Goal: Task Accomplishment & Management: Use online tool/utility

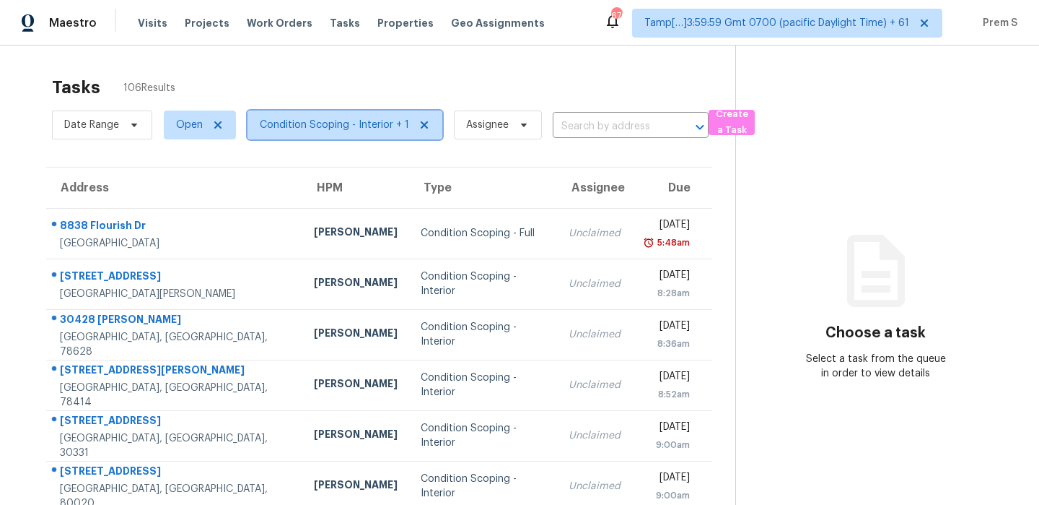
click at [370, 131] on span "Condition Scoping - Interior + 1" at bounding box center [334, 125] width 149 height 14
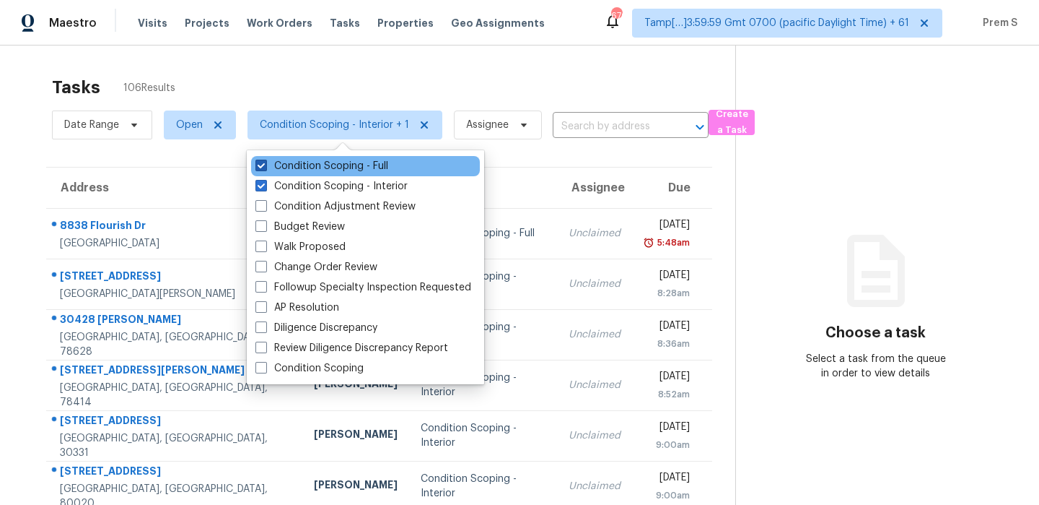
click at [371, 166] on label "Condition Scoping - Full" at bounding box center [322, 166] width 133 height 14
click at [265, 166] on input "Condition Scoping - Full" at bounding box center [260, 163] width 9 height 9
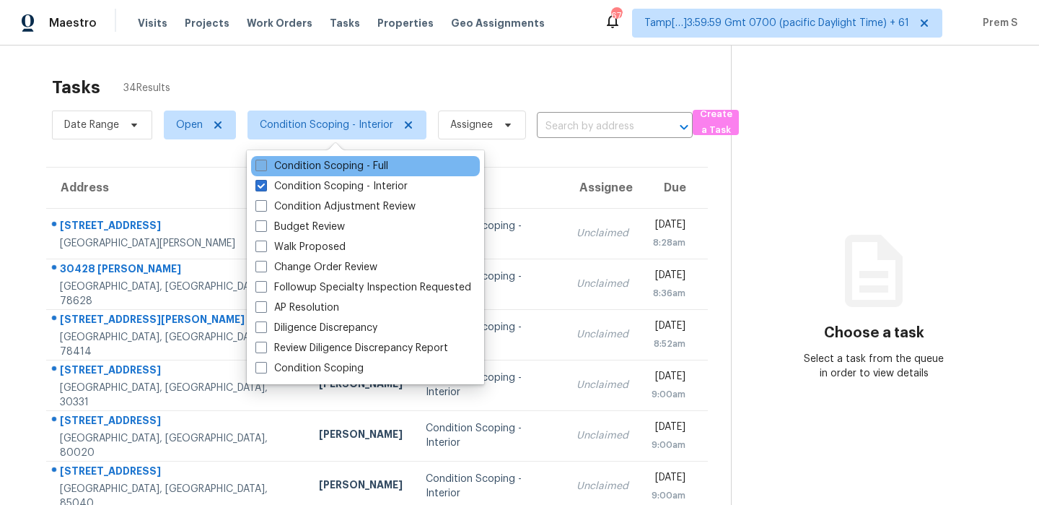
click at [371, 166] on label "Condition Scoping - Full" at bounding box center [322, 166] width 133 height 14
click at [265, 166] on input "Condition Scoping - Full" at bounding box center [260, 163] width 9 height 9
checkbox input "true"
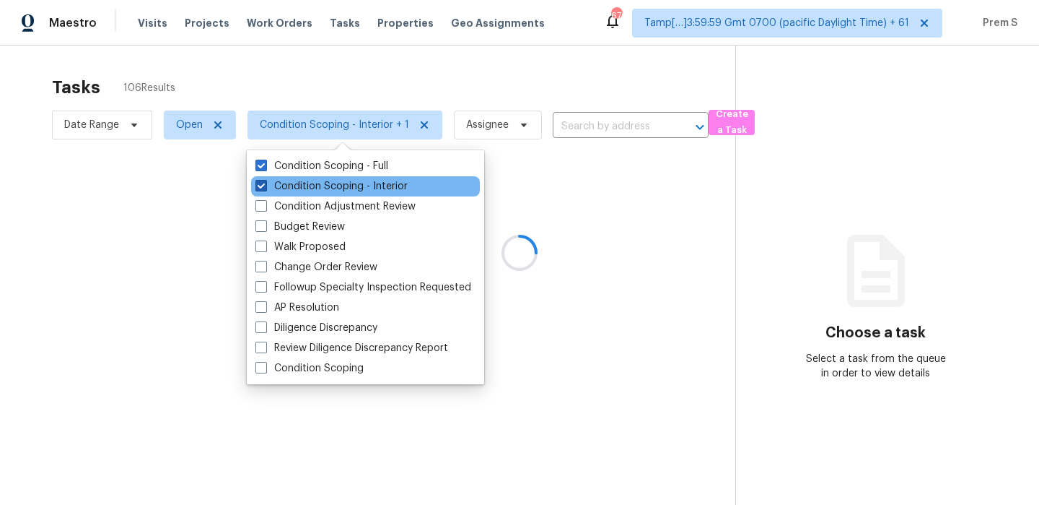
click at [353, 183] on label "Condition Scoping - Interior" at bounding box center [332, 186] width 152 height 14
click at [265, 183] on input "Condition Scoping - Interior" at bounding box center [260, 183] width 9 height 9
checkbox input "false"
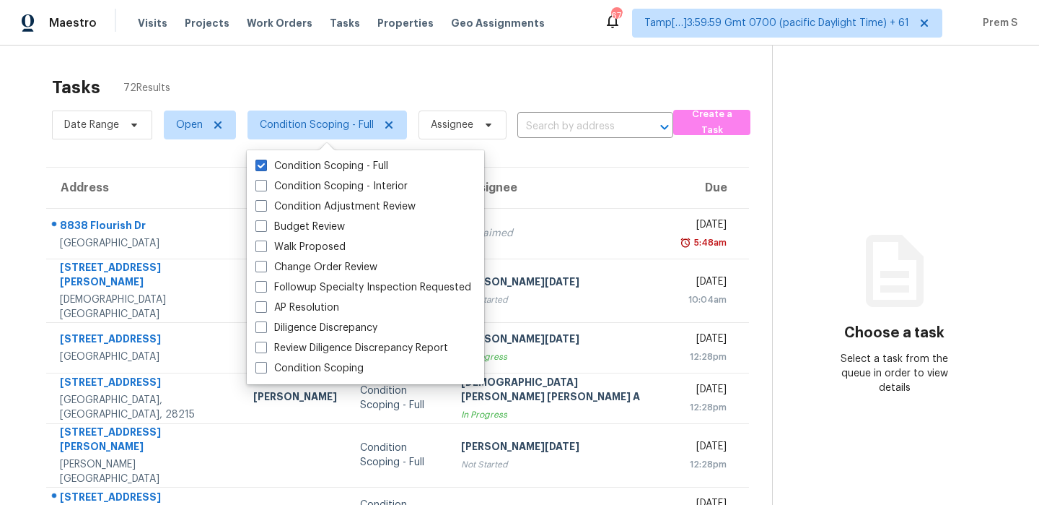
click at [569, 180] on th "Assignee" at bounding box center [561, 187] width 223 height 40
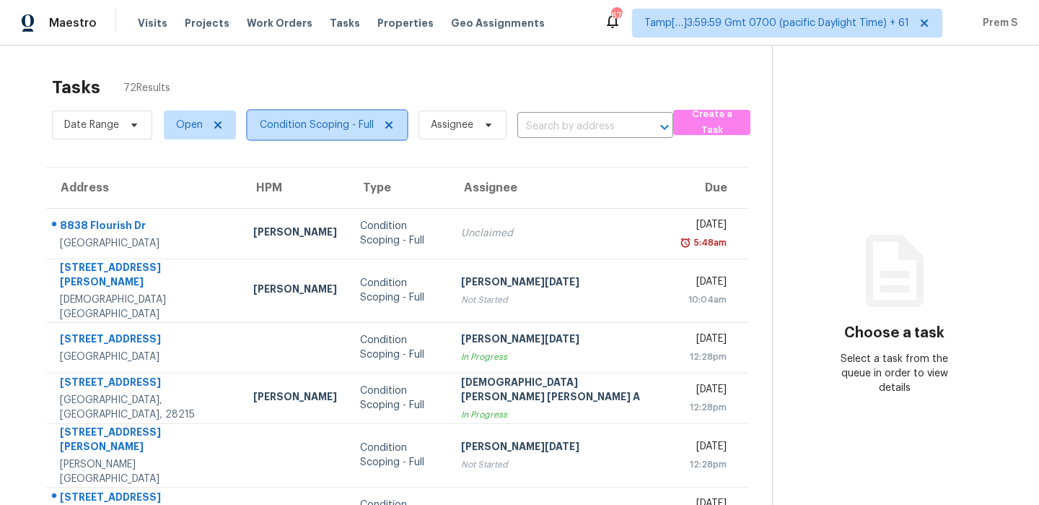
click at [353, 127] on span "Condition Scoping - Full" at bounding box center [317, 125] width 114 height 14
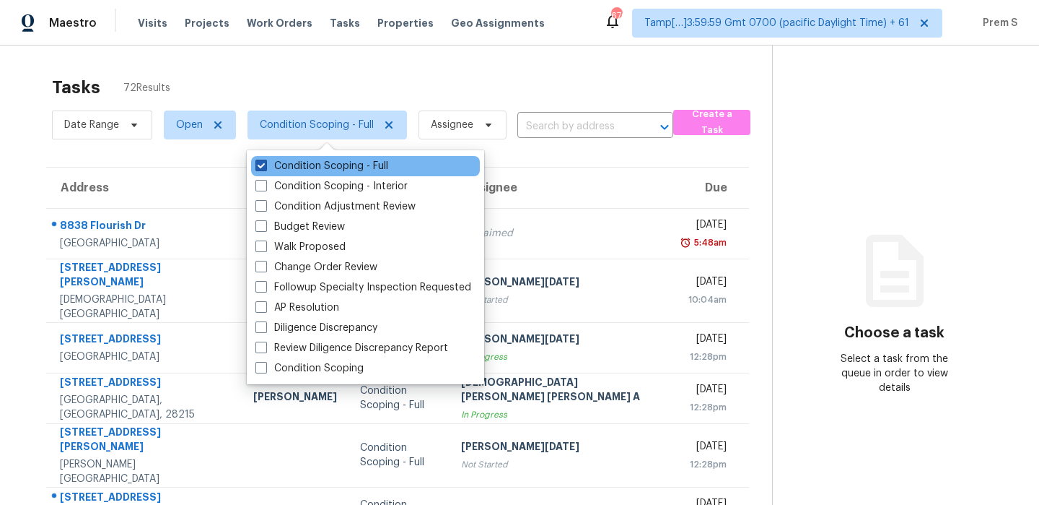
click at [333, 165] on label "Condition Scoping - Full" at bounding box center [322, 166] width 133 height 14
click at [265, 165] on input "Condition Scoping - Full" at bounding box center [260, 163] width 9 height 9
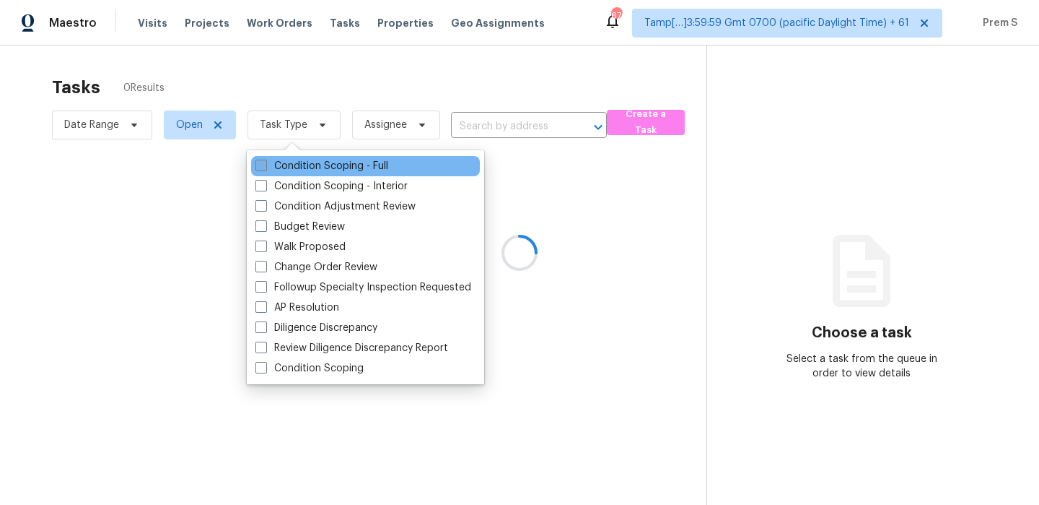
click at [333, 165] on label "Condition Scoping - Full" at bounding box center [322, 166] width 133 height 14
click at [265, 165] on input "Condition Scoping - Full" at bounding box center [260, 163] width 9 height 9
checkbox input "true"
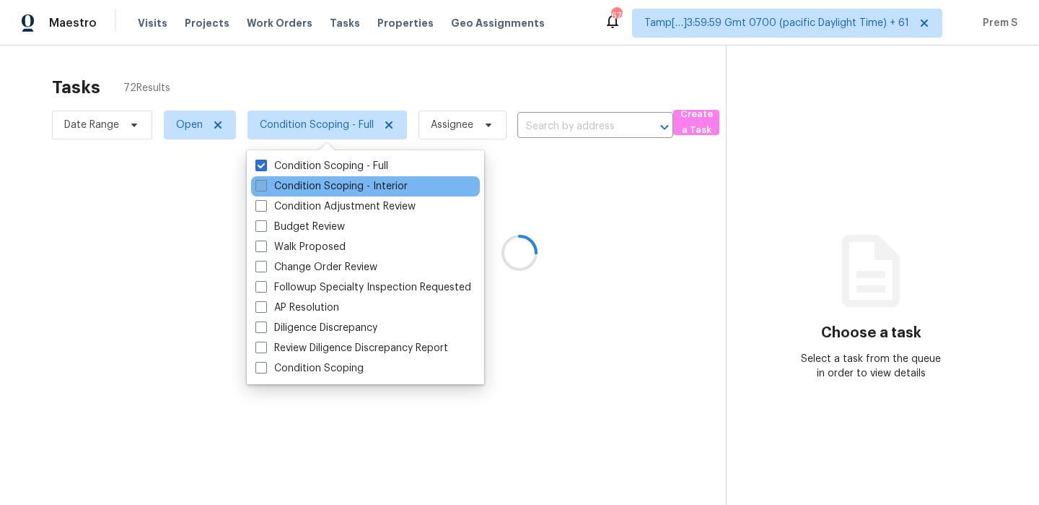
click at [316, 190] on label "Condition Scoping - Interior" at bounding box center [332, 186] width 152 height 14
click at [265, 188] on input "Condition Scoping - Interior" at bounding box center [260, 183] width 9 height 9
checkbox input "true"
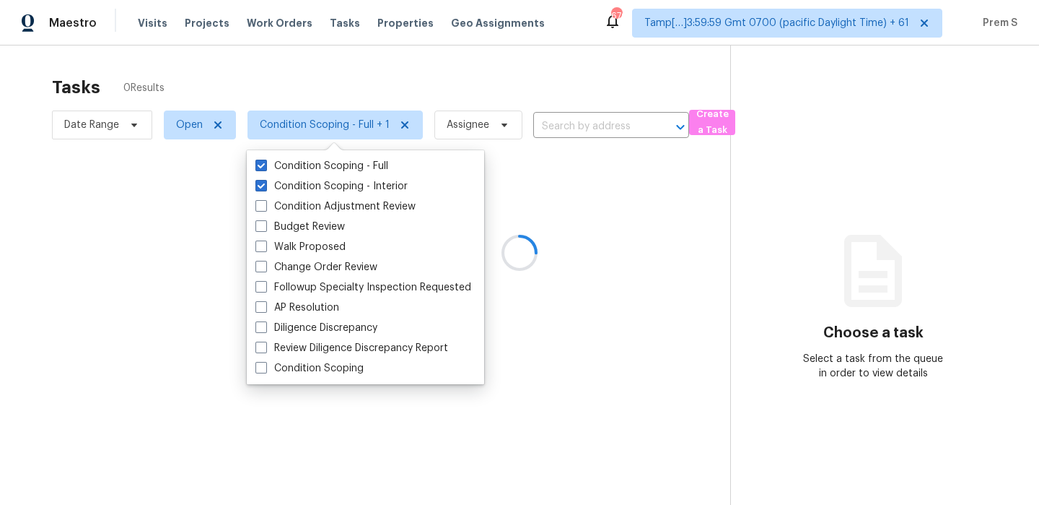
click at [197, 131] on div at bounding box center [519, 252] width 1039 height 505
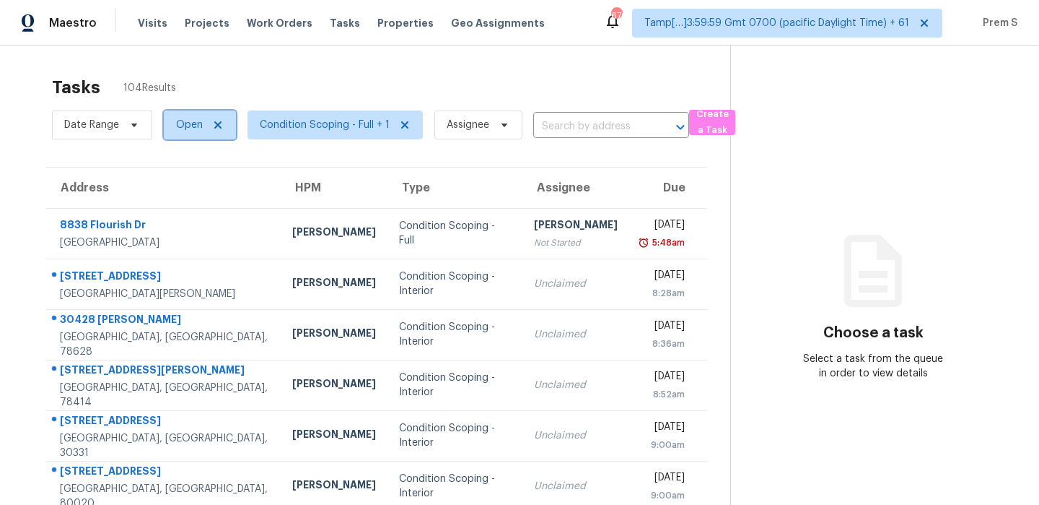
click at [204, 126] on span "Open" at bounding box center [200, 124] width 72 height 29
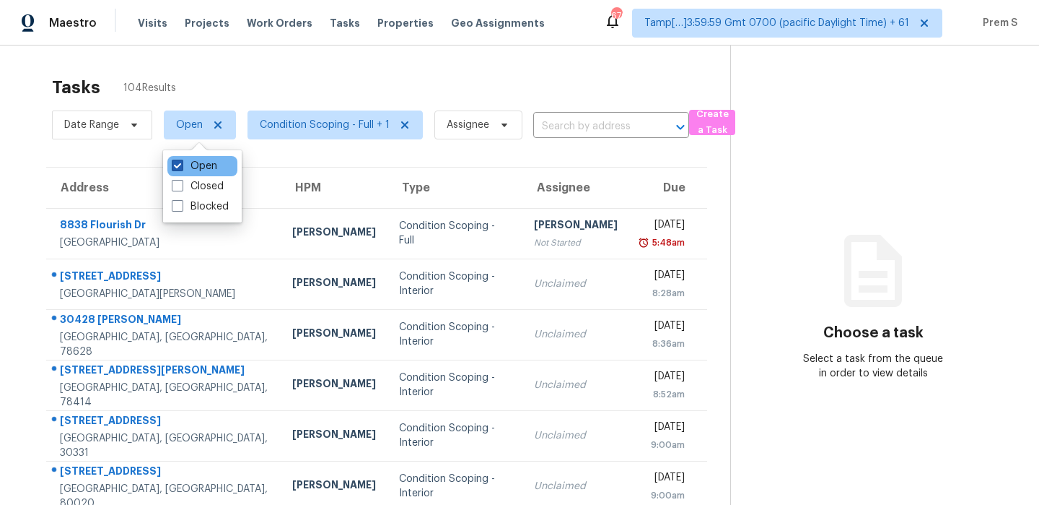
click at [189, 165] on label "Open" at bounding box center [194, 166] width 45 height 14
click at [181, 165] on input "Open" at bounding box center [176, 163] width 9 height 9
checkbox input "false"
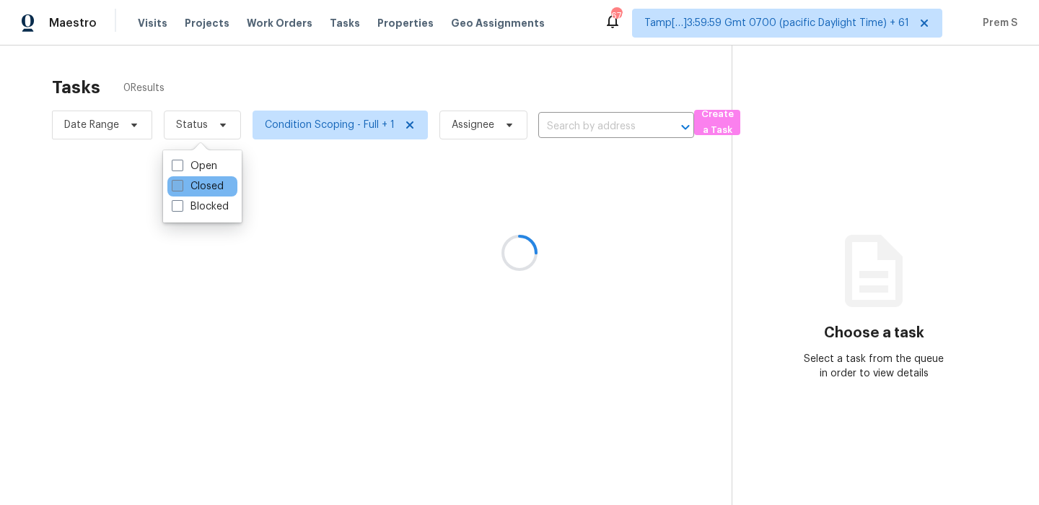
click at [182, 182] on span at bounding box center [178, 186] width 12 height 12
click at [181, 182] on input "Closed" at bounding box center [176, 183] width 9 height 9
checkbox input "true"
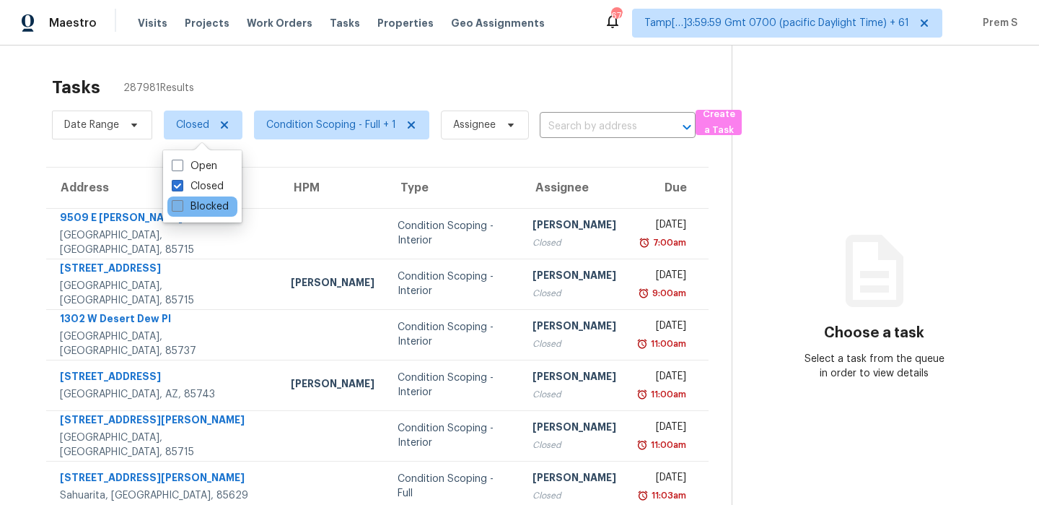
click at [185, 206] on label "Blocked" at bounding box center [200, 206] width 57 height 14
click at [181, 206] on input "Blocked" at bounding box center [176, 203] width 9 height 9
checkbox input "true"
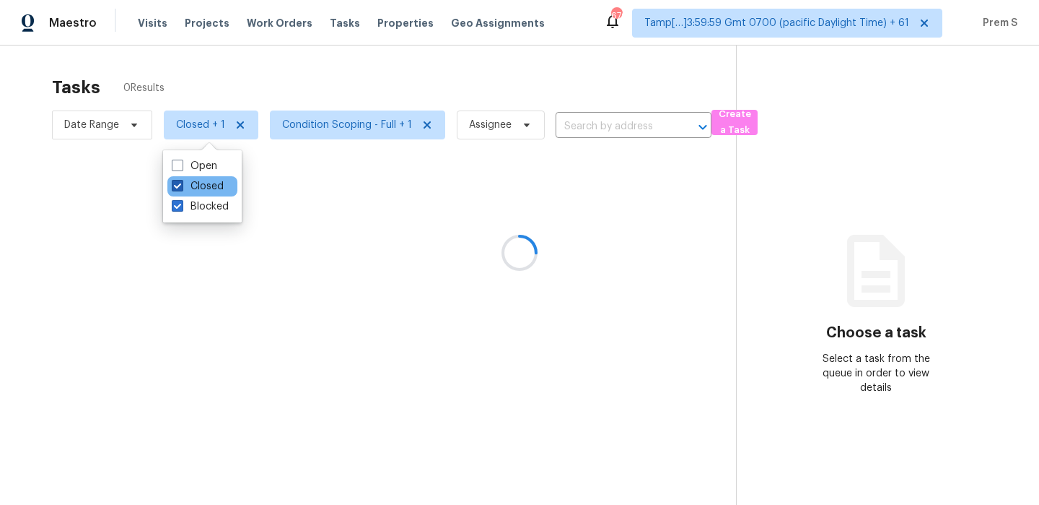
click at [177, 183] on span at bounding box center [178, 186] width 12 height 12
click at [177, 183] on input "Closed" at bounding box center [176, 183] width 9 height 9
checkbox input "false"
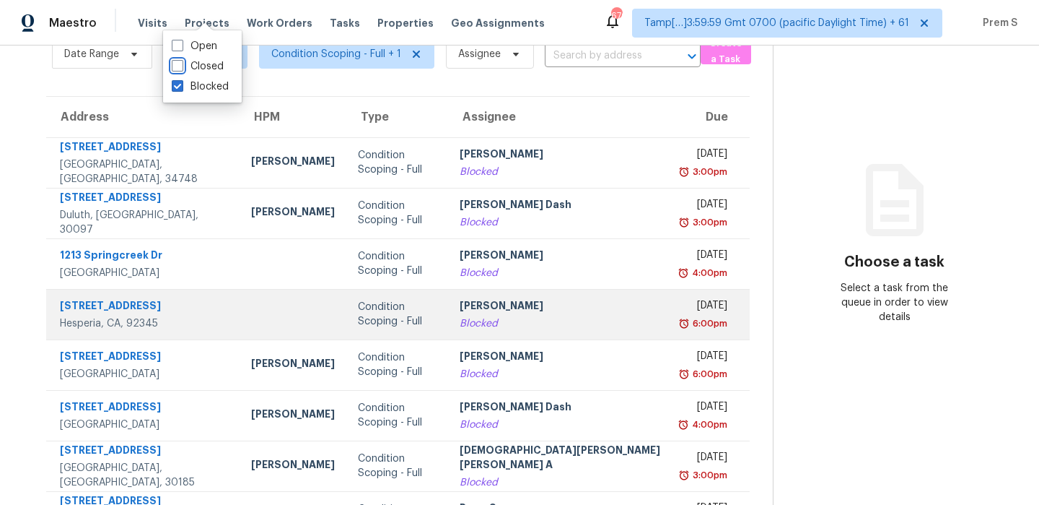
scroll to position [247, 0]
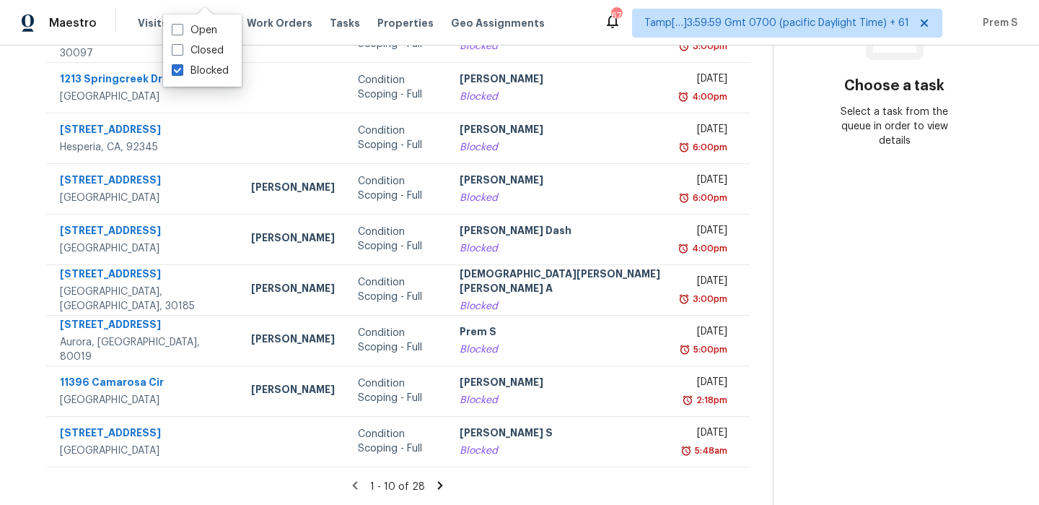
click at [434, 479] on icon at bounding box center [440, 485] width 13 height 13
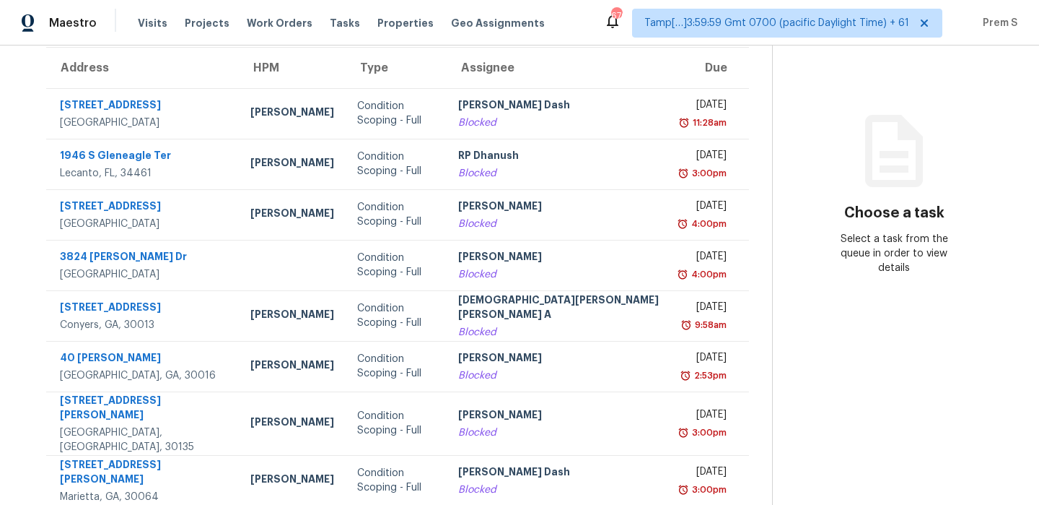
scroll to position [118, 0]
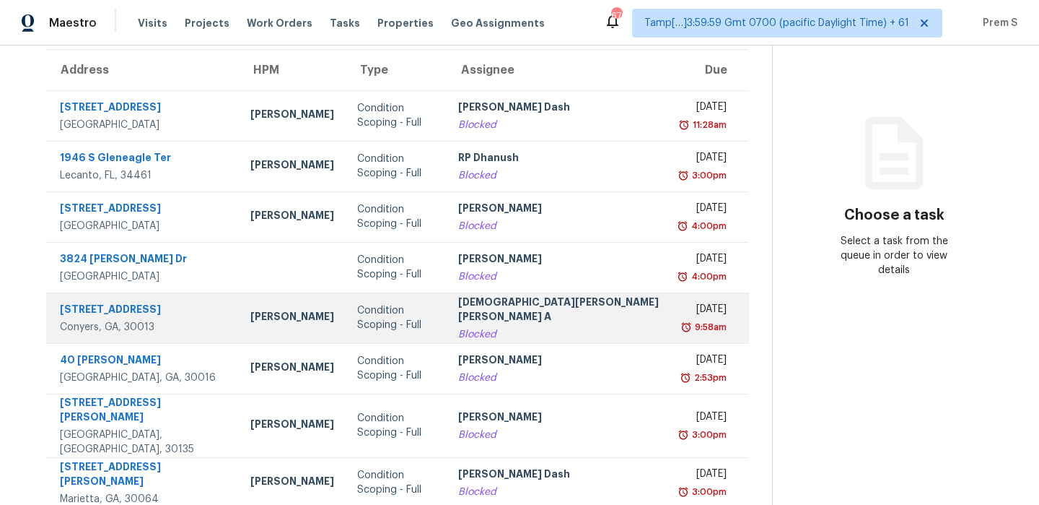
click at [518, 328] on div "Blocked" at bounding box center [558, 334] width 201 height 14
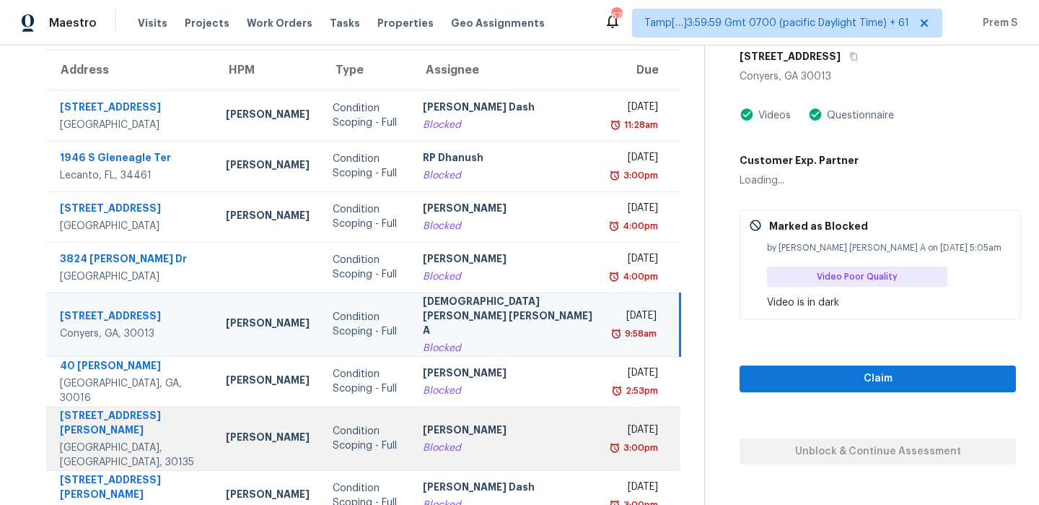
click at [523, 406] on td "[PERSON_NAME] Blocked" at bounding box center [507, 438] width 193 height 64
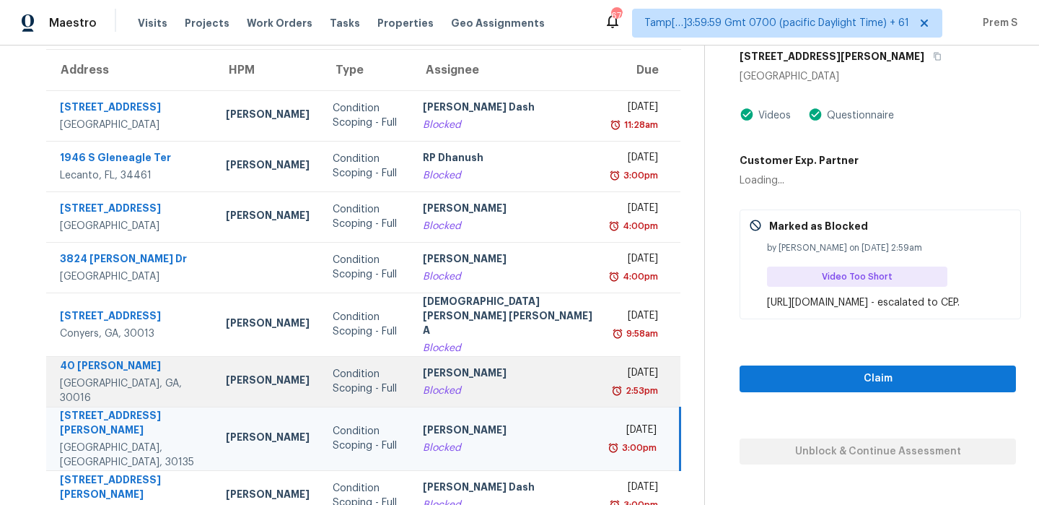
click at [544, 383] on div "Blocked" at bounding box center [508, 390] width 170 height 14
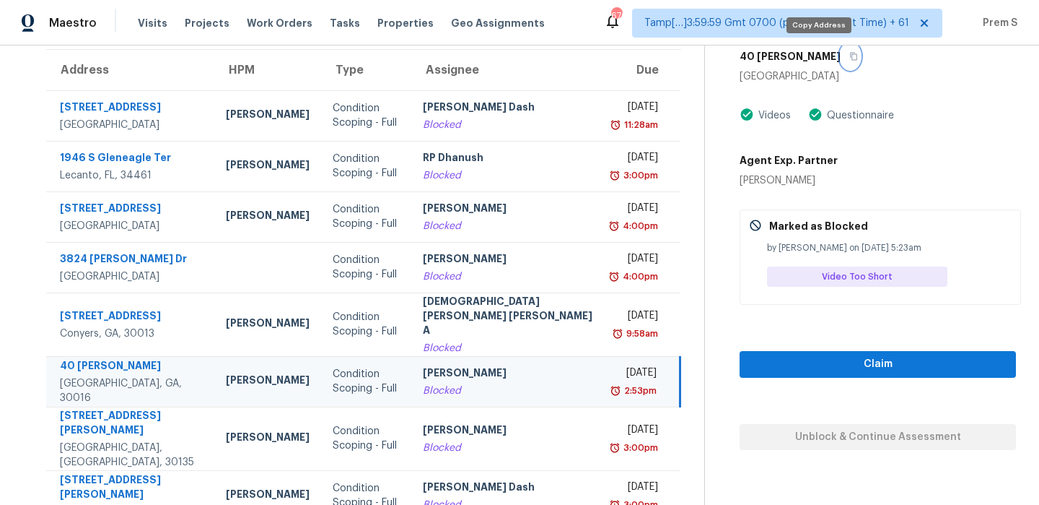
click at [850, 58] on icon "button" at bounding box center [854, 56] width 9 height 9
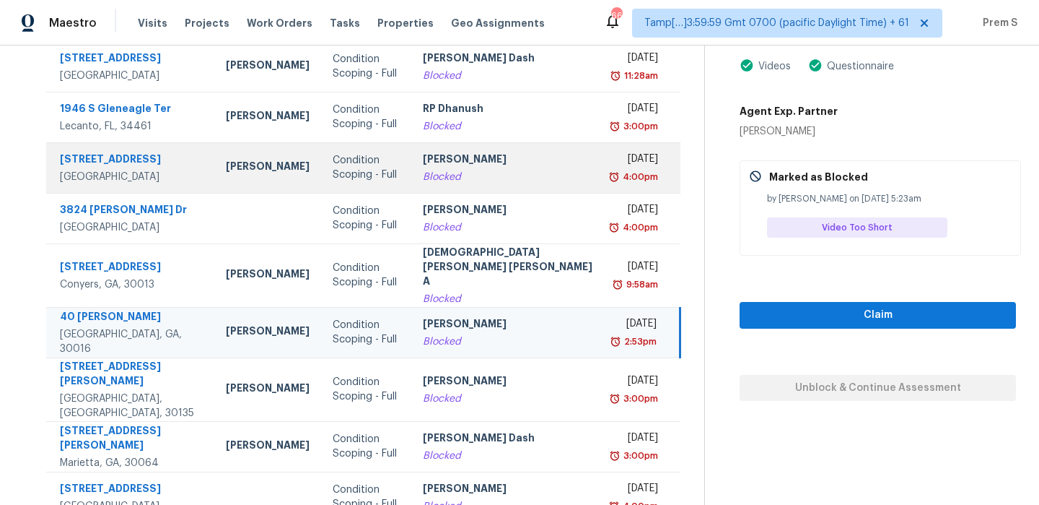
scroll to position [167, 0]
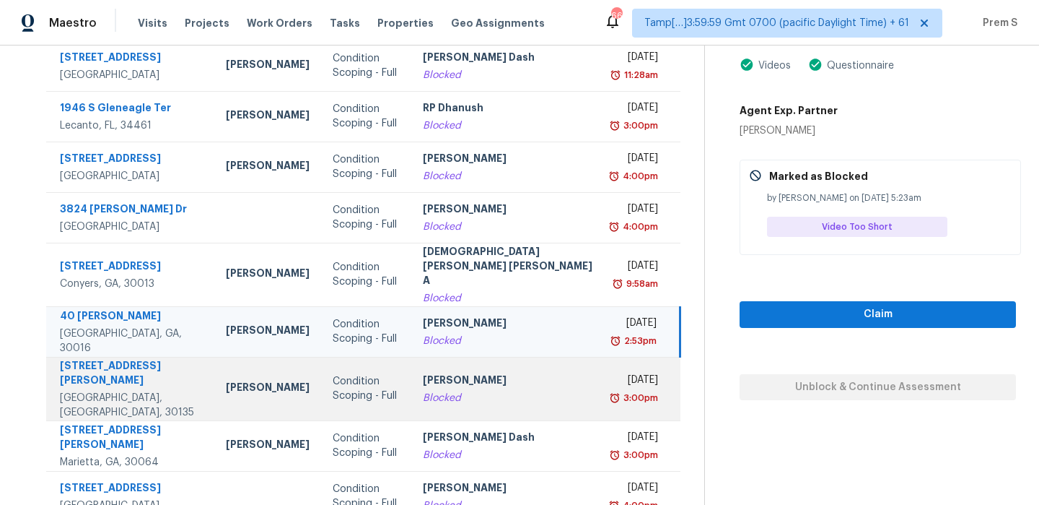
click at [530, 385] on td "[PERSON_NAME] Blocked" at bounding box center [507, 389] width 193 height 64
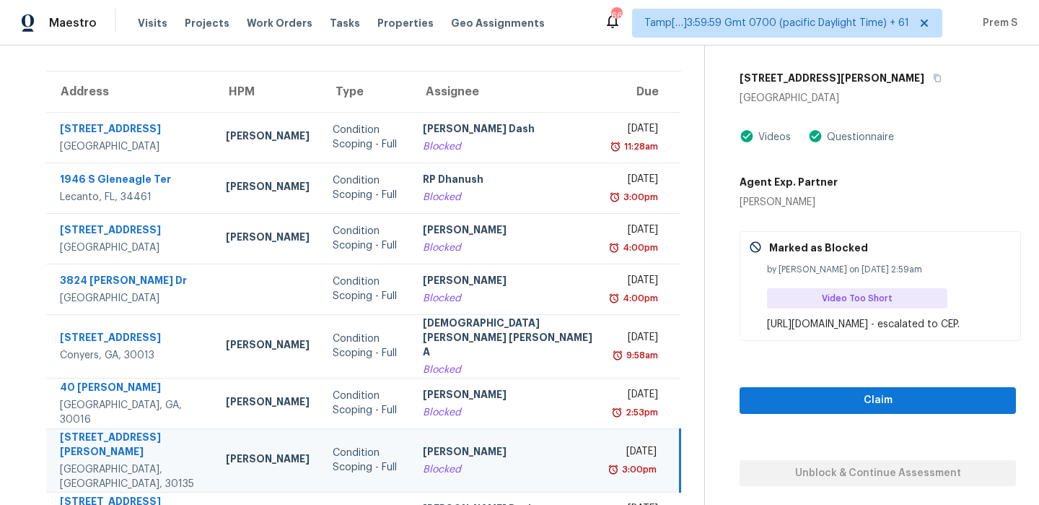
scroll to position [53, 0]
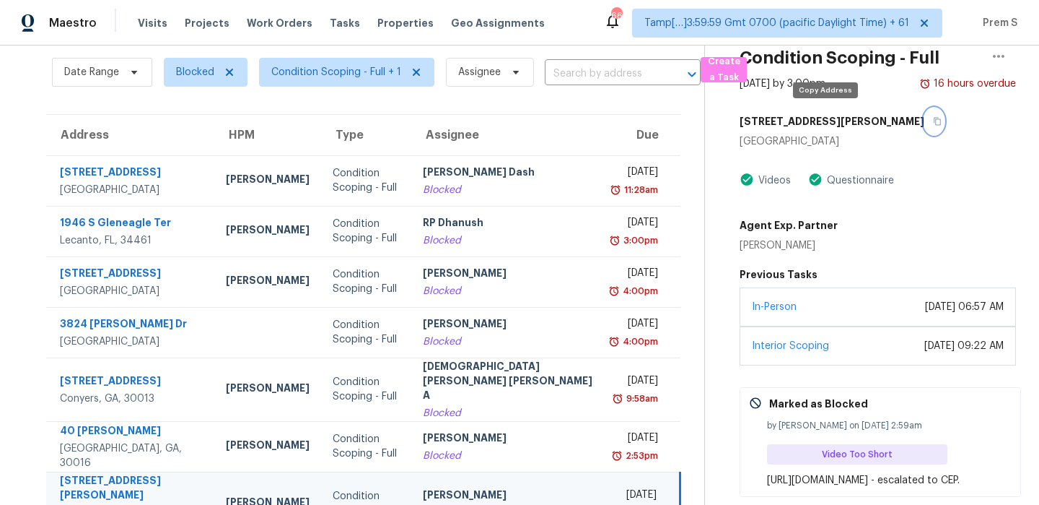
click at [925, 116] on button "button" at bounding box center [934, 121] width 19 height 26
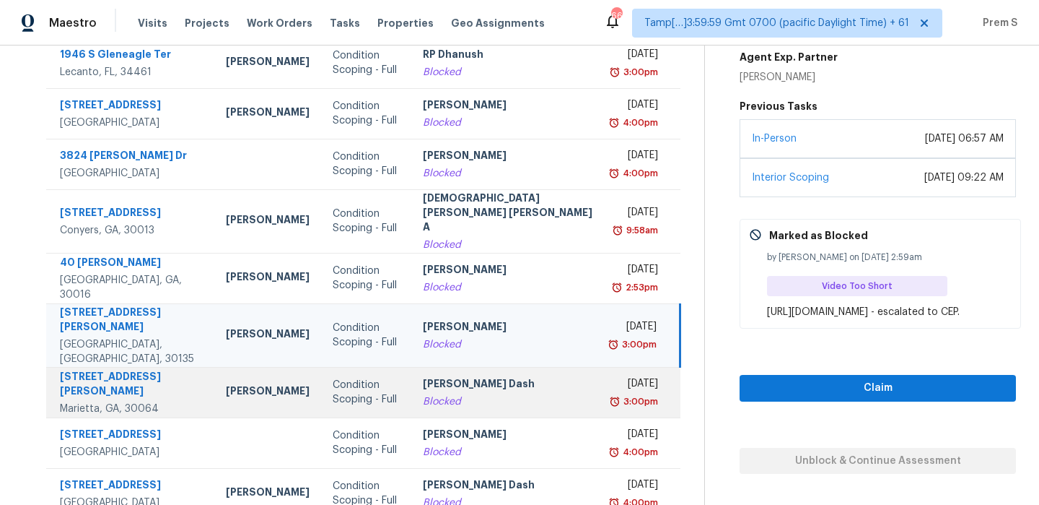
scroll to position [247, 0]
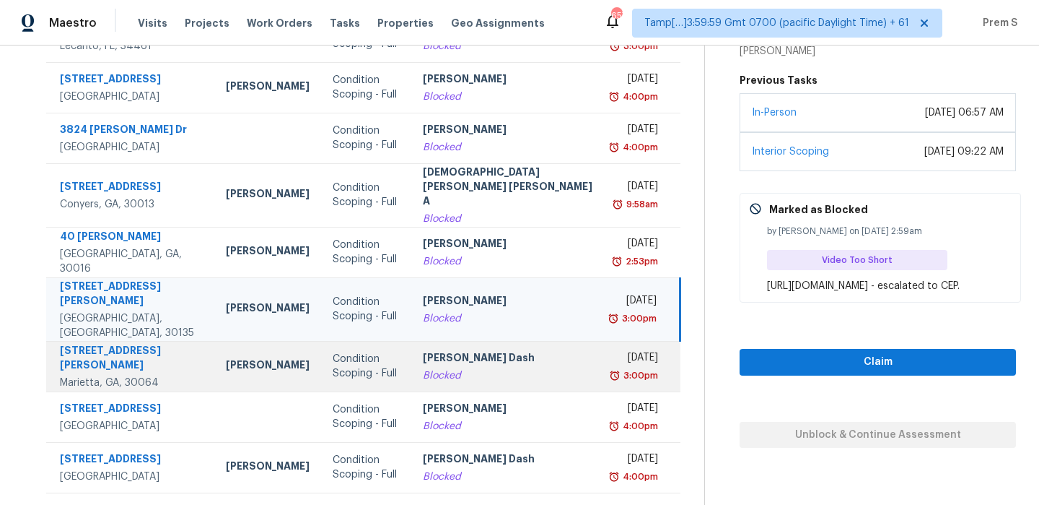
click at [530, 368] on div "Blocked" at bounding box center [508, 375] width 170 height 14
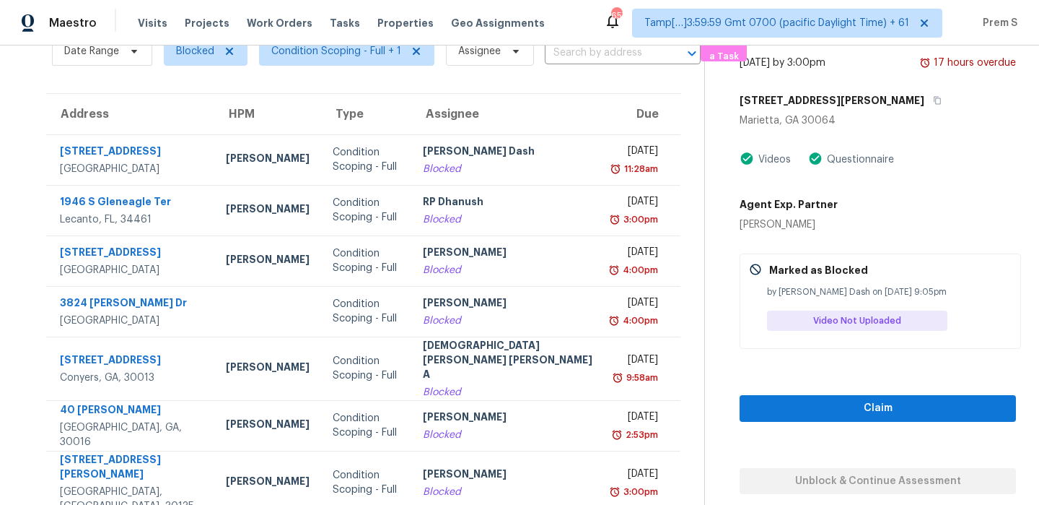
scroll to position [0, 0]
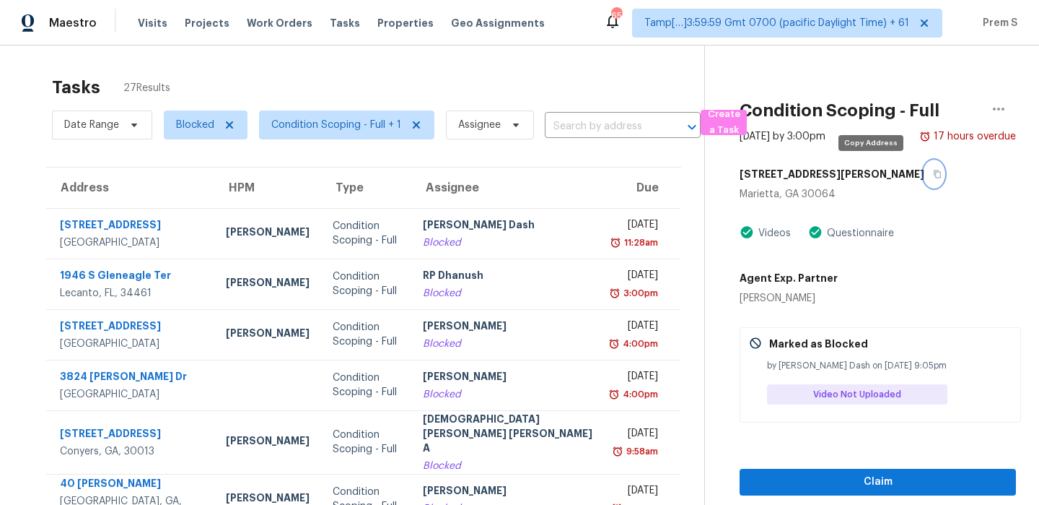
click at [925, 173] on button "button" at bounding box center [934, 174] width 19 height 26
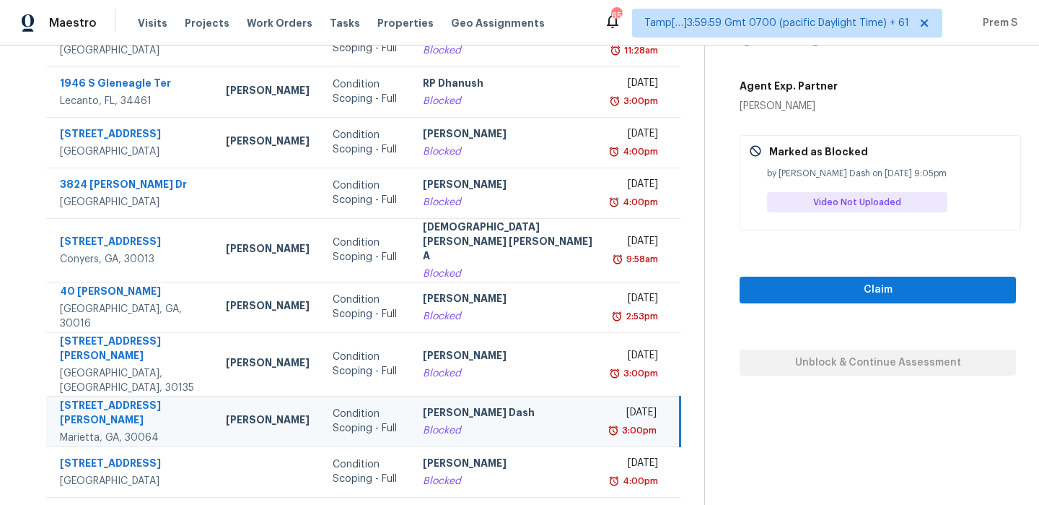
scroll to position [247, 0]
